Goal: Task Accomplishment & Management: Use online tool/utility

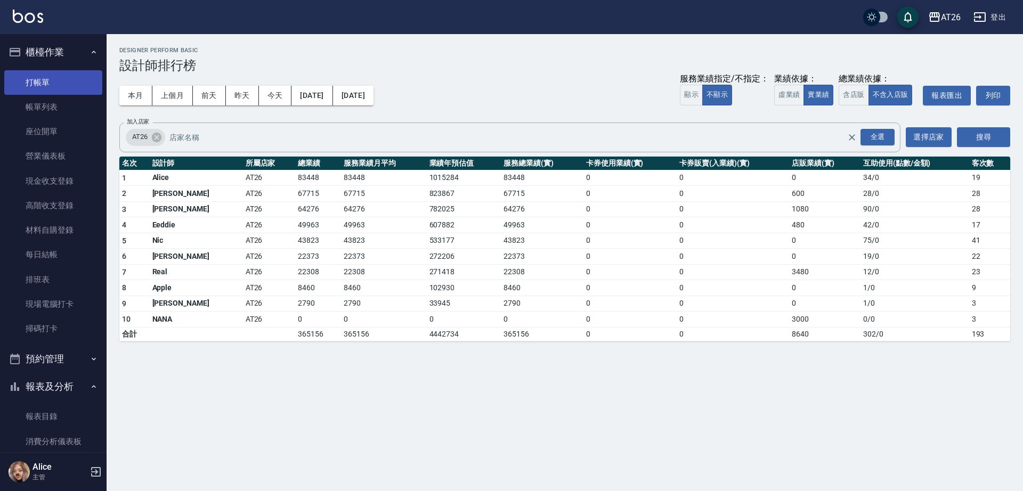
click at [49, 77] on link "打帳單" at bounding box center [53, 82] width 98 height 25
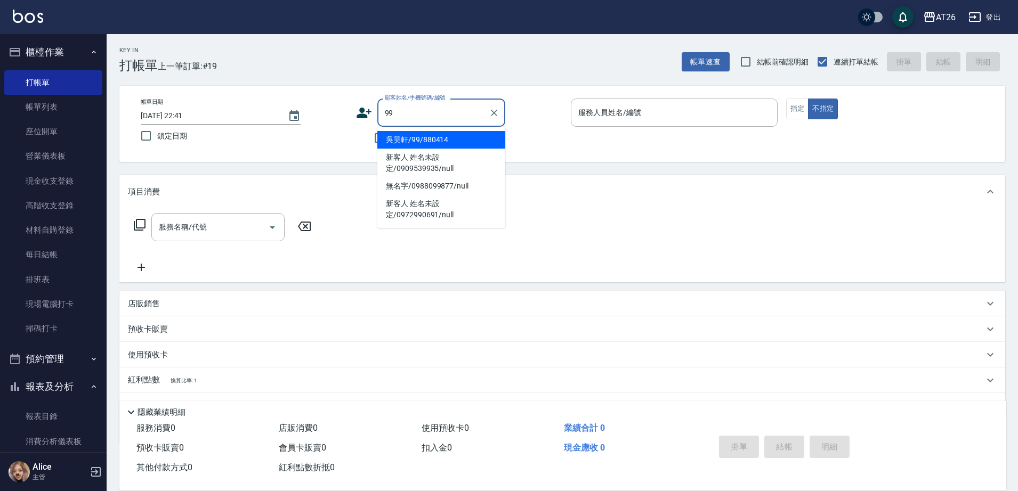
type input "吳昊軒/99/880414"
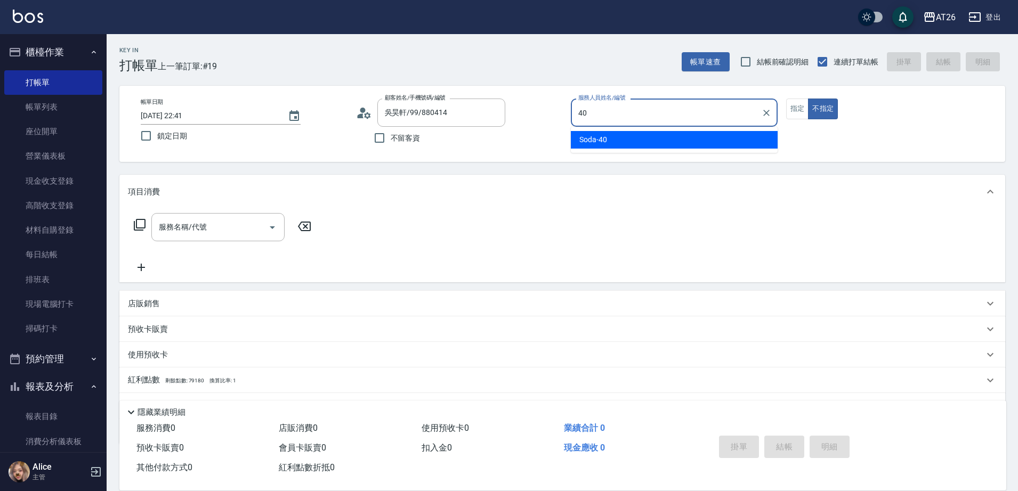
type input "Soda-40"
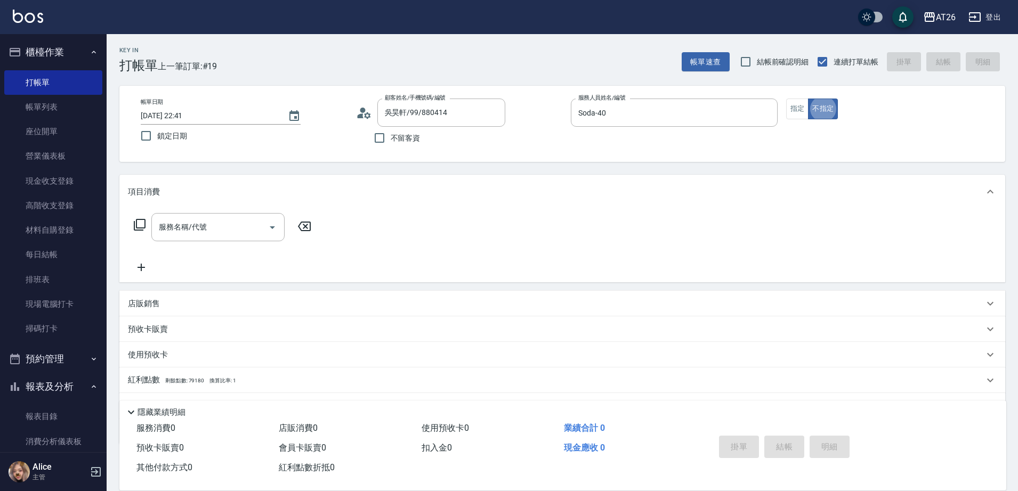
type button "false"
click at [790, 119] on button "指定" at bounding box center [797, 109] width 23 height 21
click at [216, 223] on input "服務名稱/代號" at bounding box center [210, 227] width 108 height 19
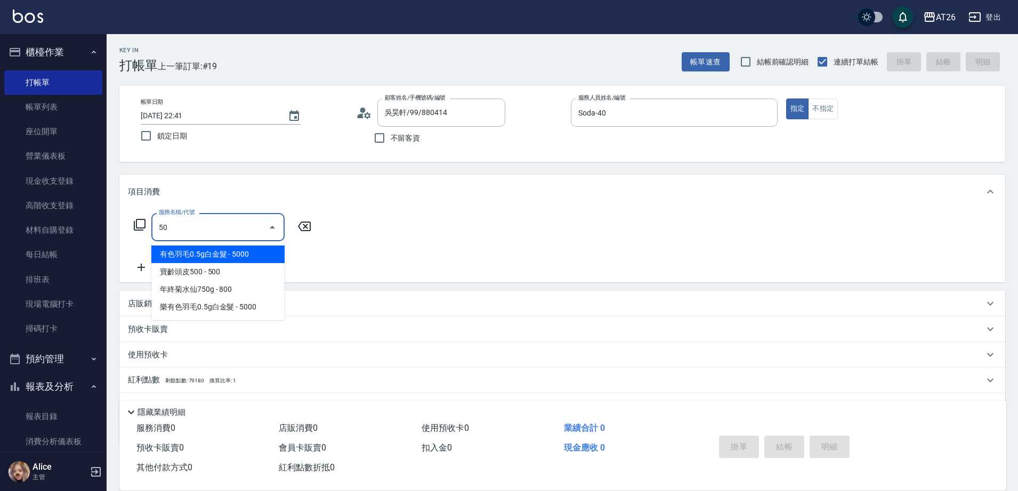
type input "501"
type input "120"
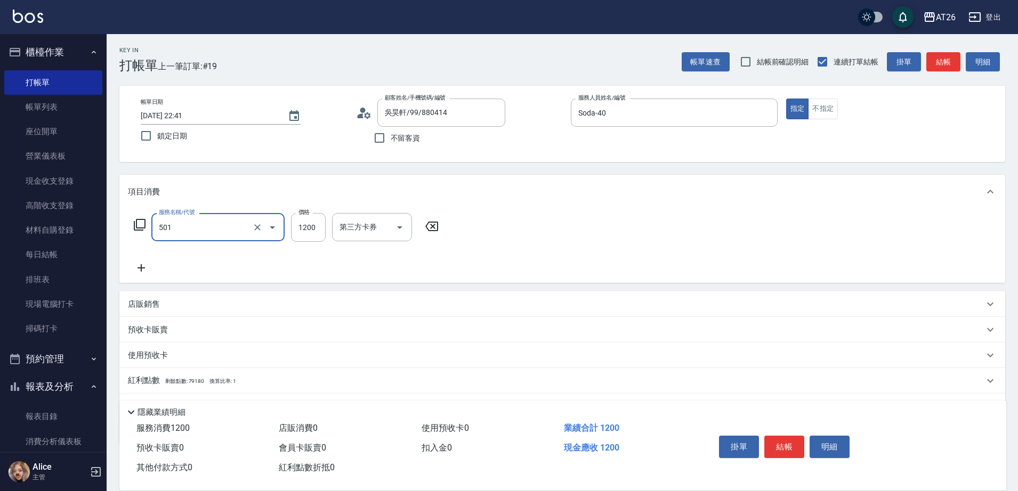
type input "染髮(501)"
type input "1"
type input "0"
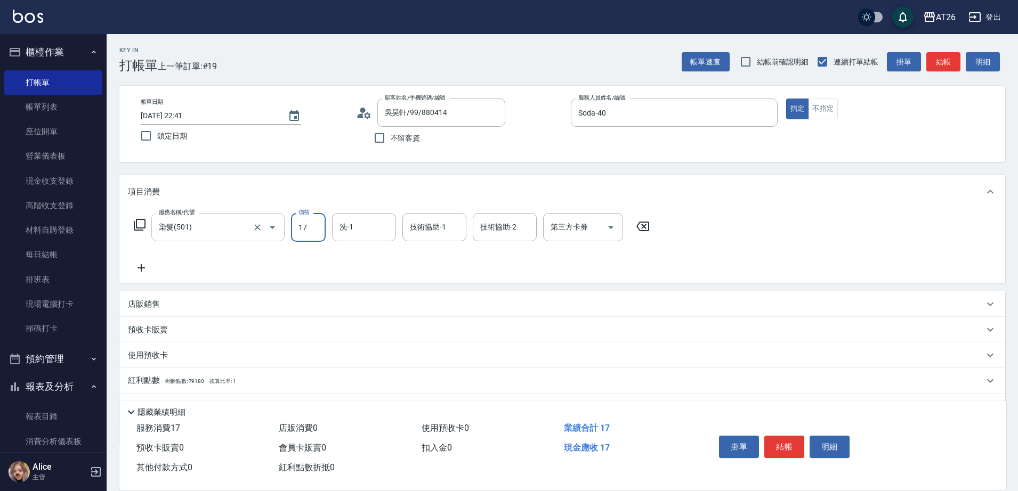
type input "178"
type input "10"
type input "1780"
type input "170"
type input "1780"
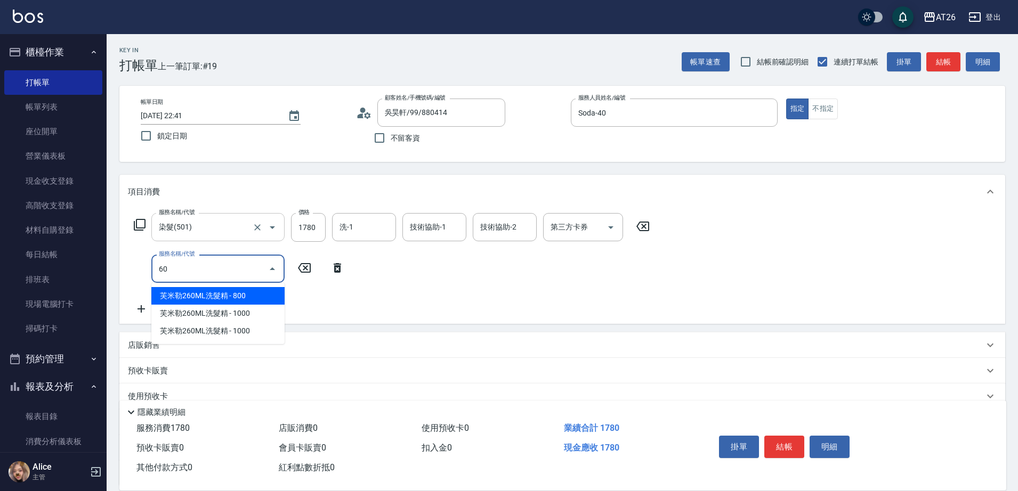
type input "609"
type input "270"
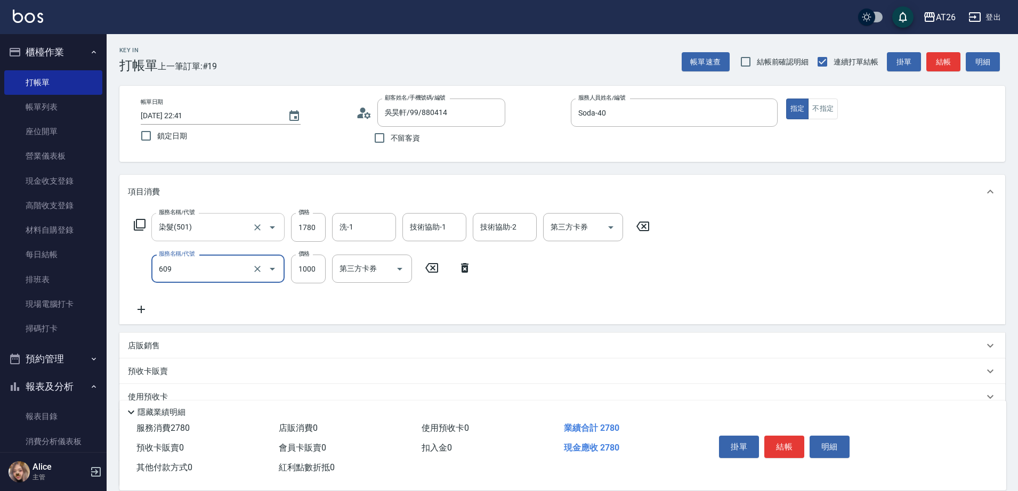
type input "自購三段(609)"
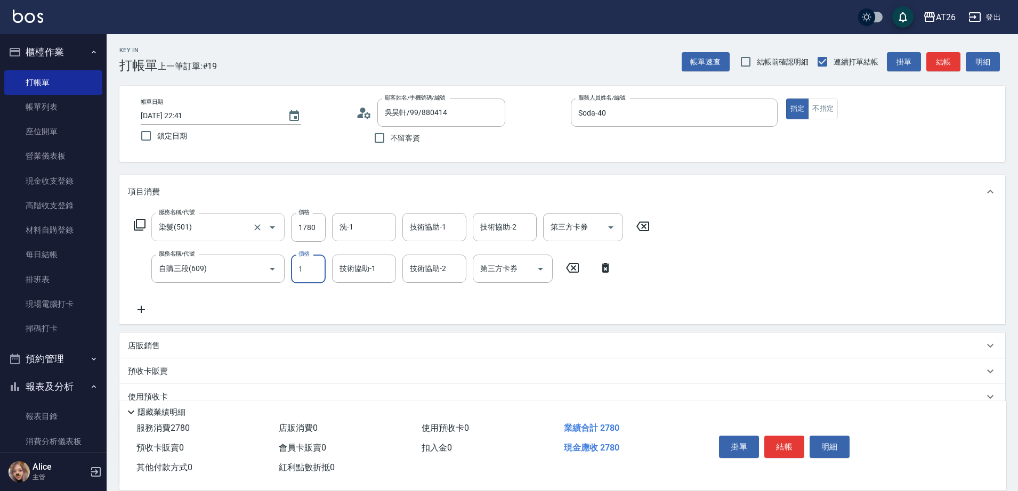
type input "12"
type input "170"
type input "120"
type input "190"
type input "1200"
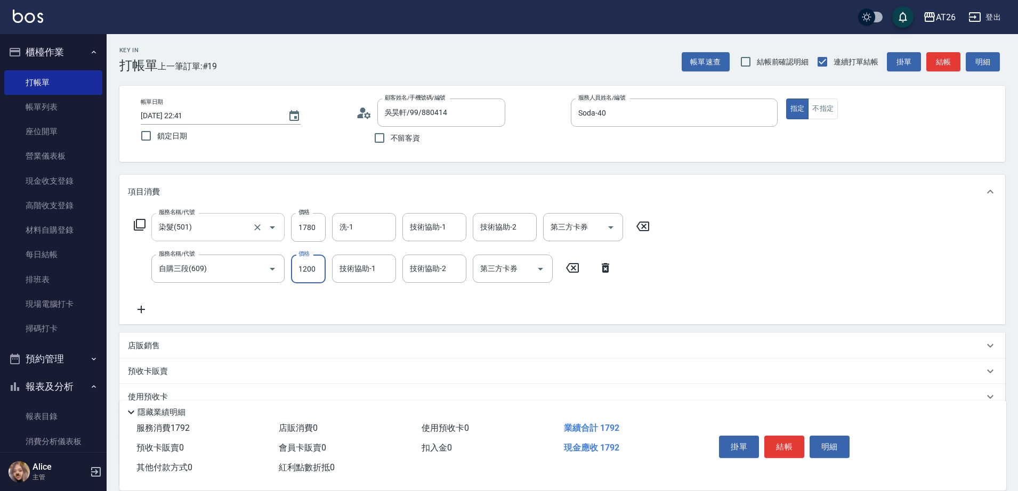
type input "290"
type input "1200"
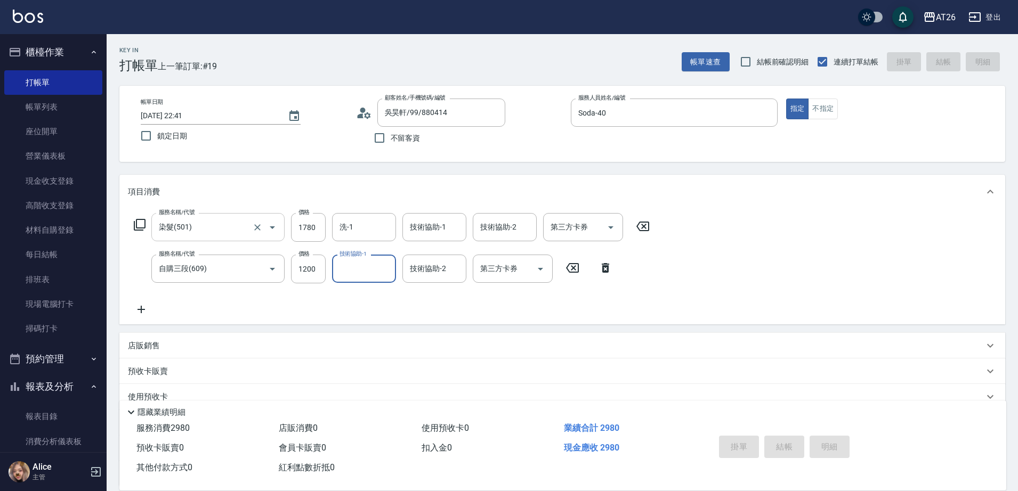
type input "0"
